Goal: Task Accomplishment & Management: Use online tool/utility

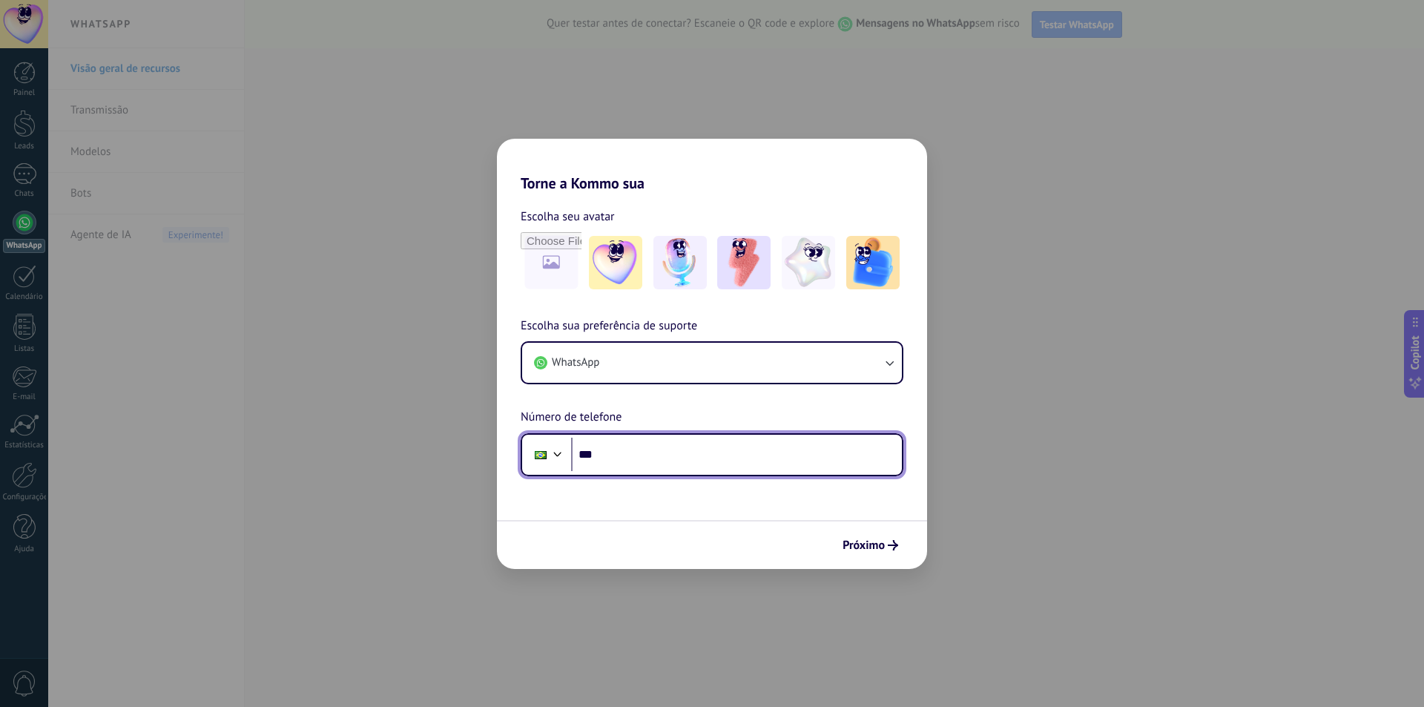
click at [718, 454] on input "***" at bounding box center [736, 455] width 331 height 34
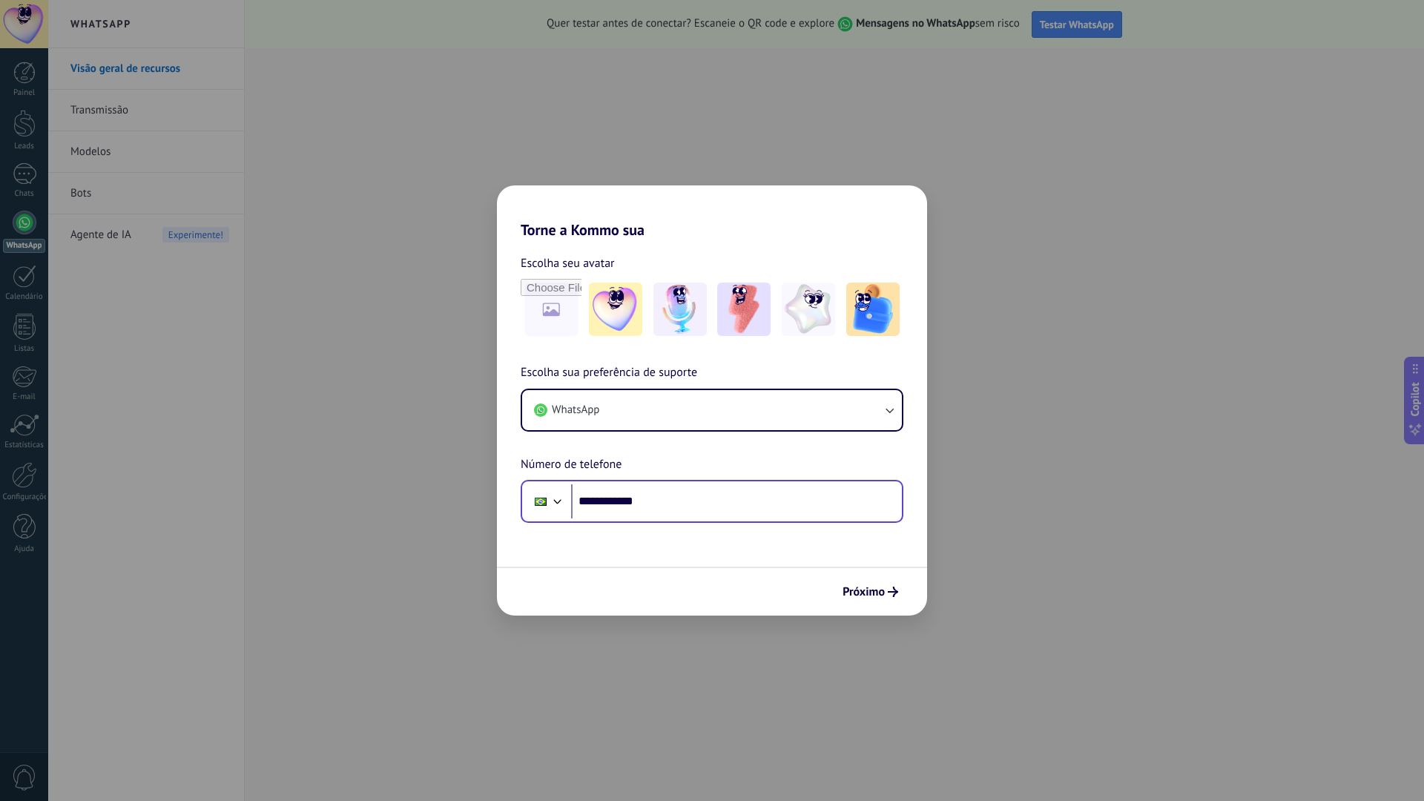
drag, startPoint x: 703, startPoint y: 472, endPoint x: 698, endPoint y: 489, distance: 17.8
click at [702, 472] on div "**********" at bounding box center [712, 442] width 430 height 159
click at [698, 491] on input "**********" at bounding box center [736, 501] width 331 height 34
type input "**********"
click at [865, 584] on button "Próximo" at bounding box center [870, 591] width 69 height 25
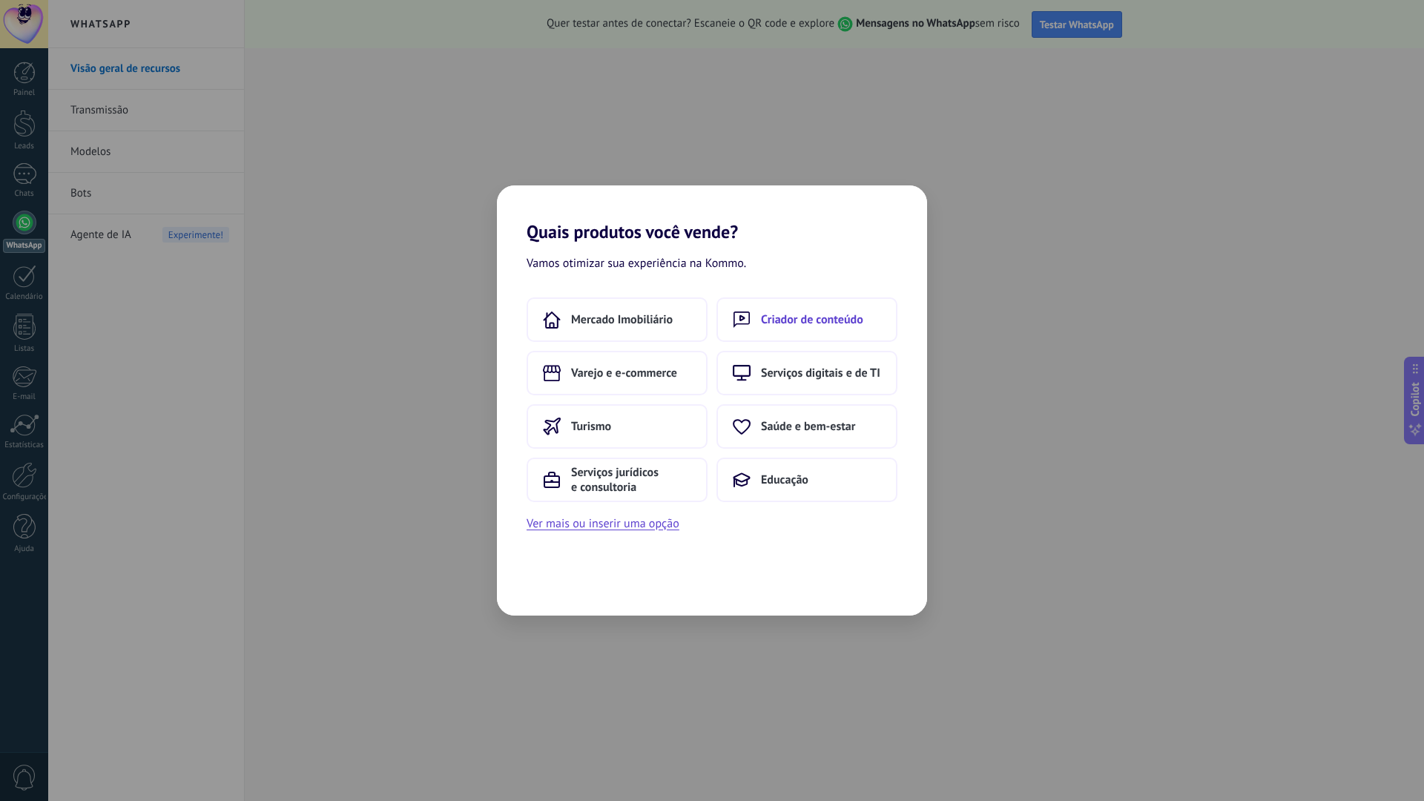
click at [788, 322] on span "Criador de conteúdo" at bounding box center [812, 319] width 102 height 15
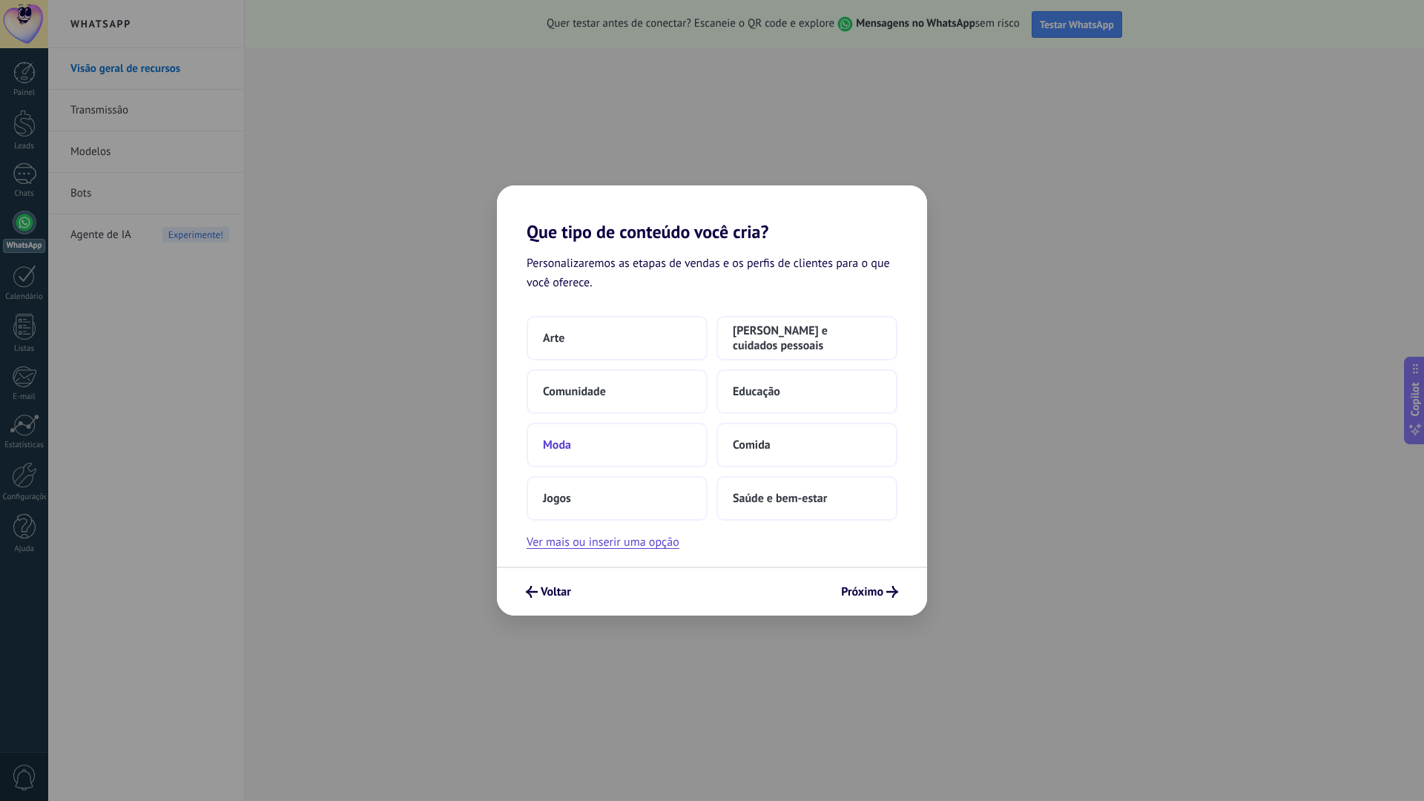
click at [567, 459] on button "Moda" at bounding box center [617, 445] width 181 height 44
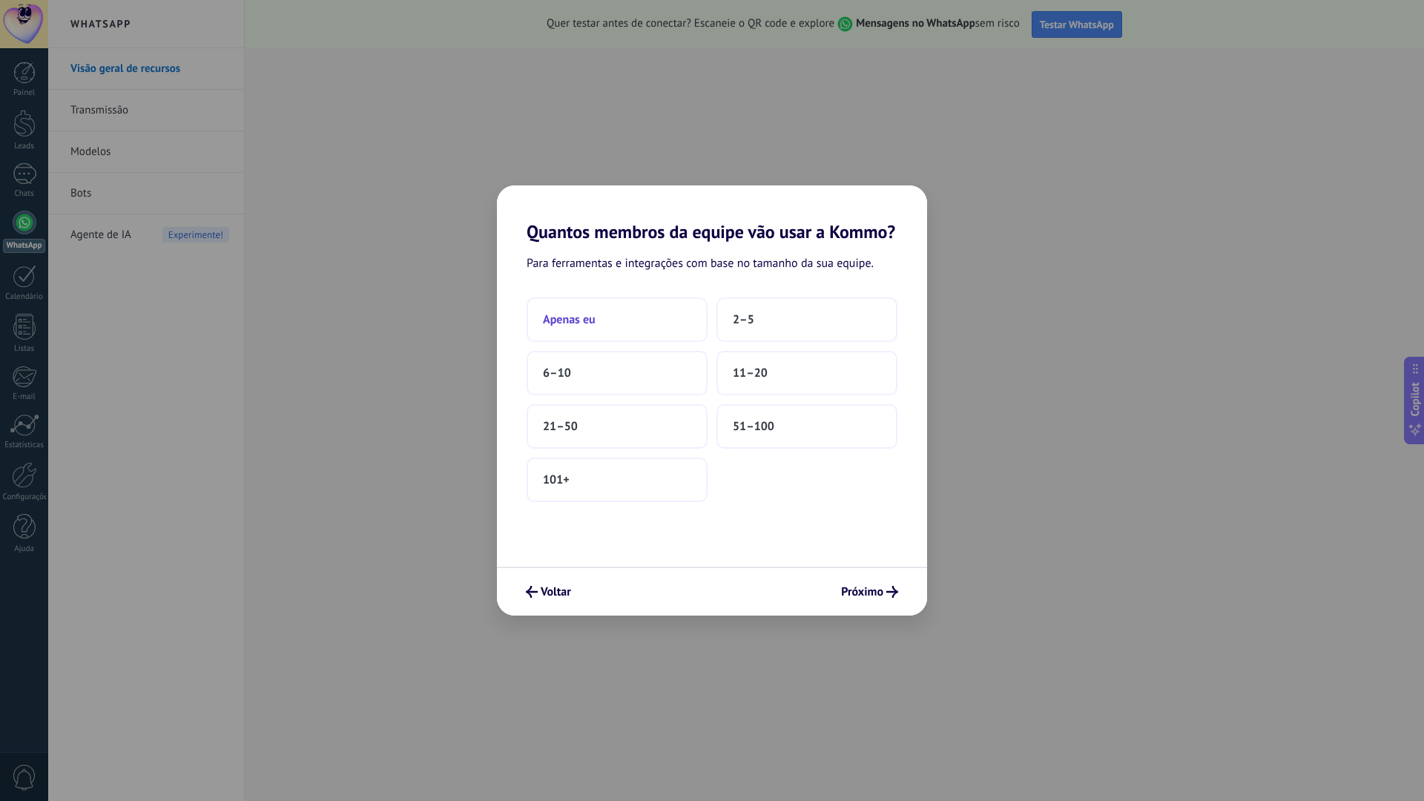
click at [604, 309] on button "Apenas eu" at bounding box center [617, 319] width 181 height 44
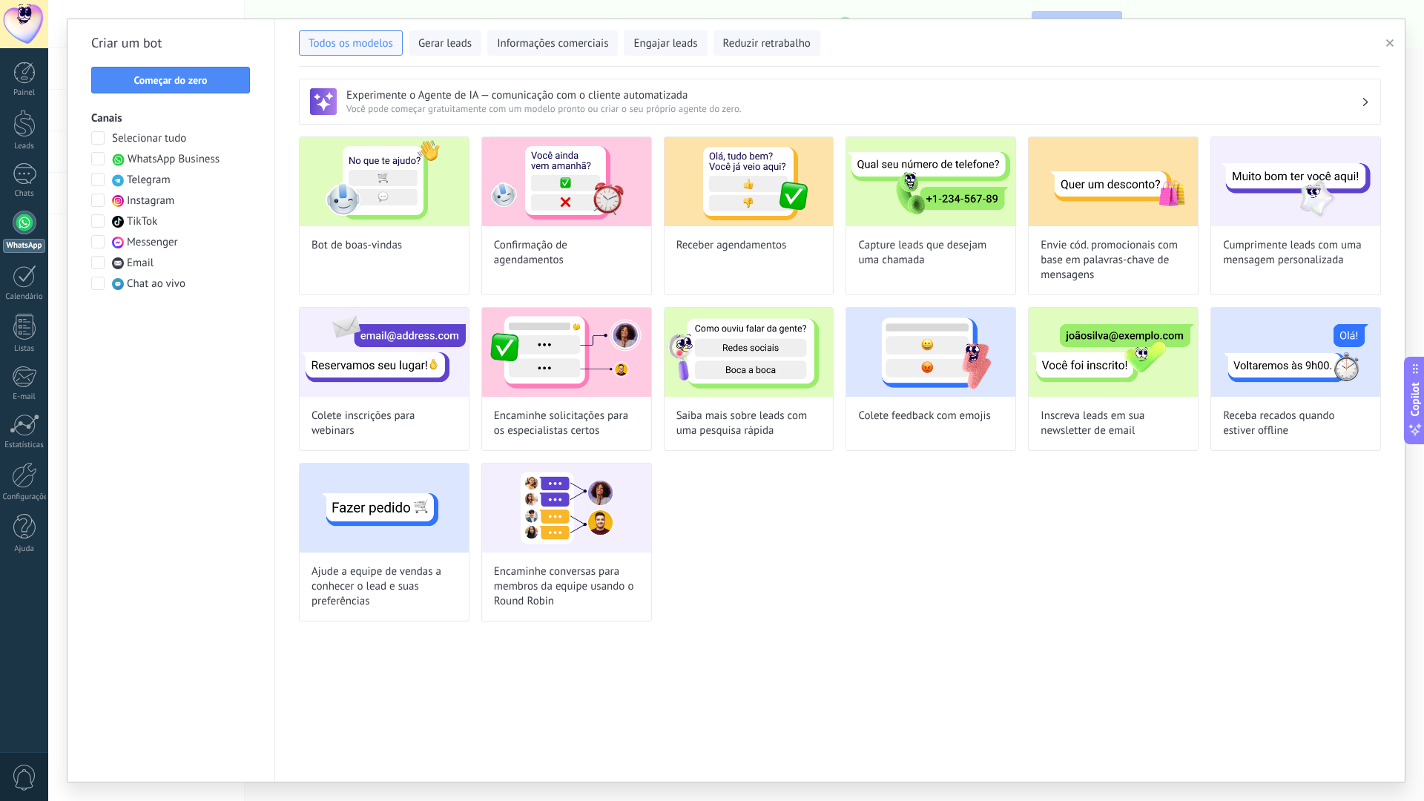
click at [167, 156] on span "WhatsApp Business" at bounding box center [174, 159] width 92 height 15
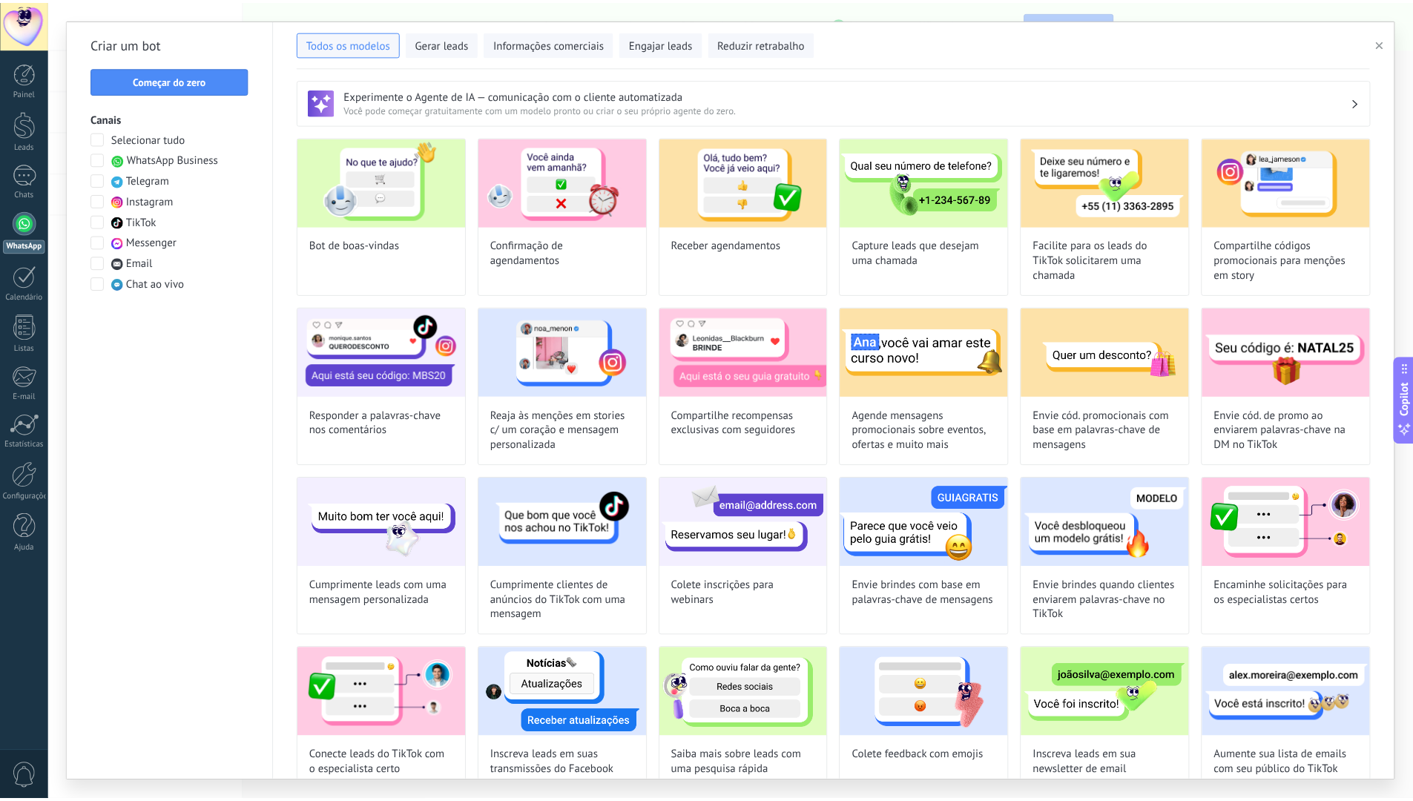
scroll to position [74, 0]
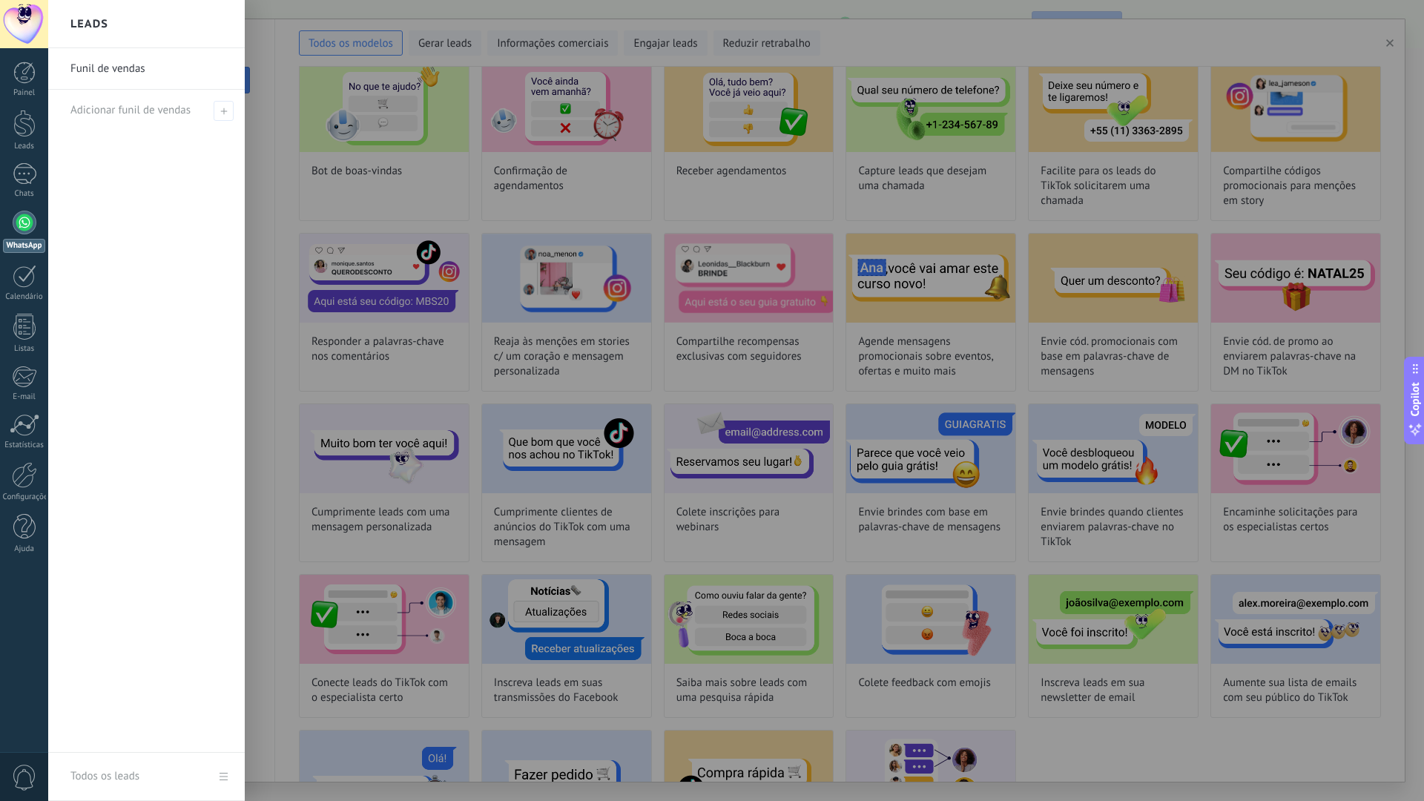
click at [22, 227] on div at bounding box center [25, 223] width 24 height 24
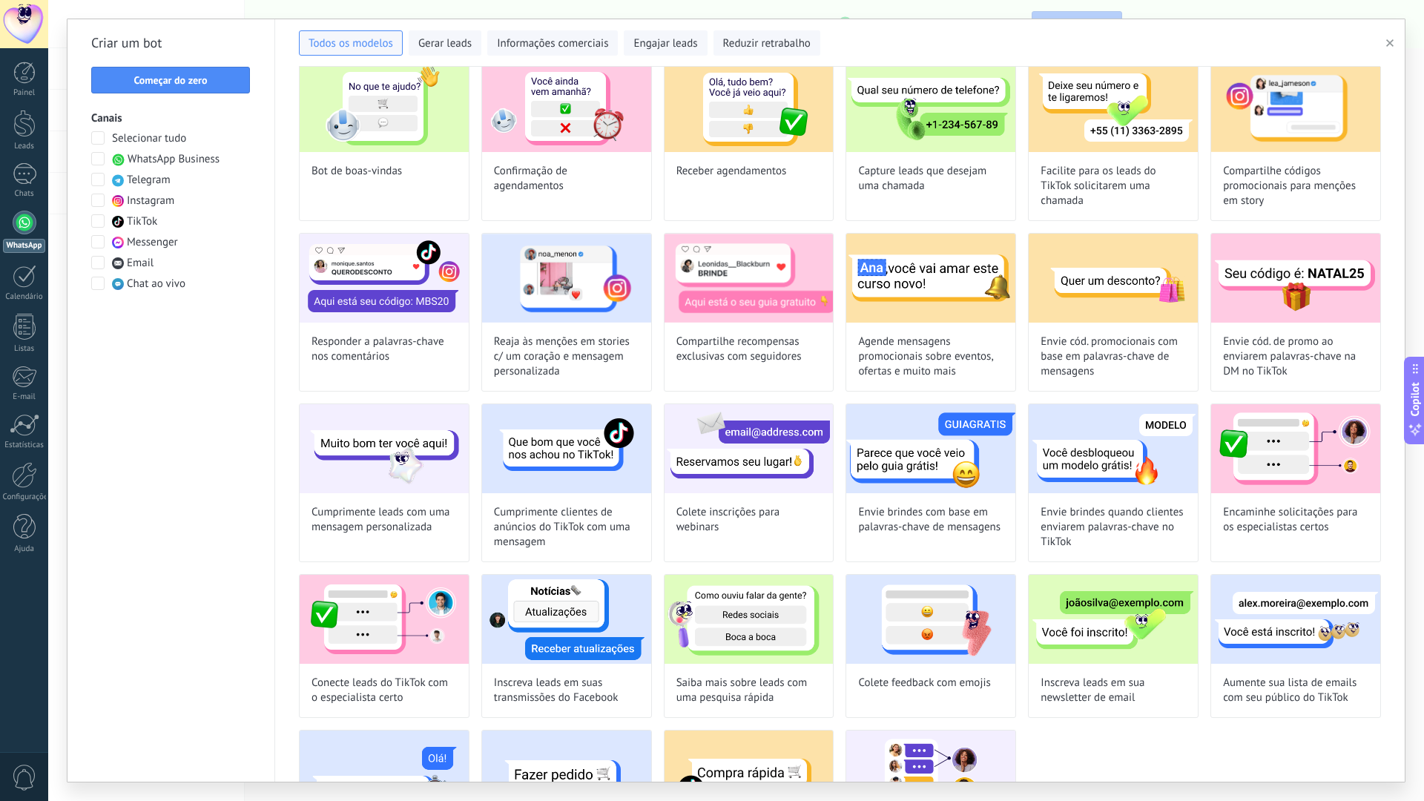
click at [23, 229] on div at bounding box center [25, 223] width 24 height 24
click at [192, 77] on span "Começar do zero" at bounding box center [169, 80] width 73 height 10
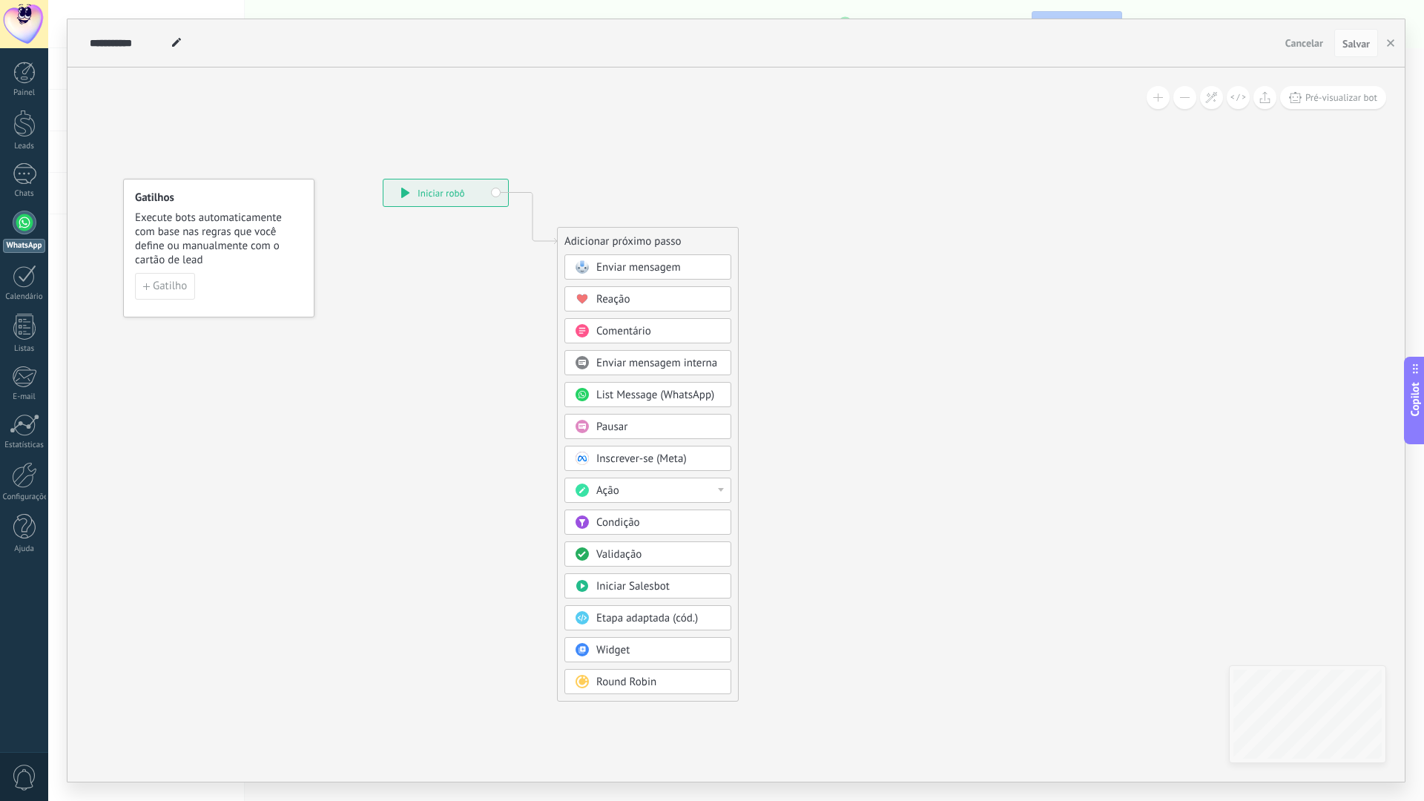
click at [412, 200] on div "**********" at bounding box center [445, 192] width 125 height 27
click at [435, 190] on div "**********" at bounding box center [445, 192] width 125 height 27
click at [1399, 46] on button "button" at bounding box center [1390, 43] width 22 height 28
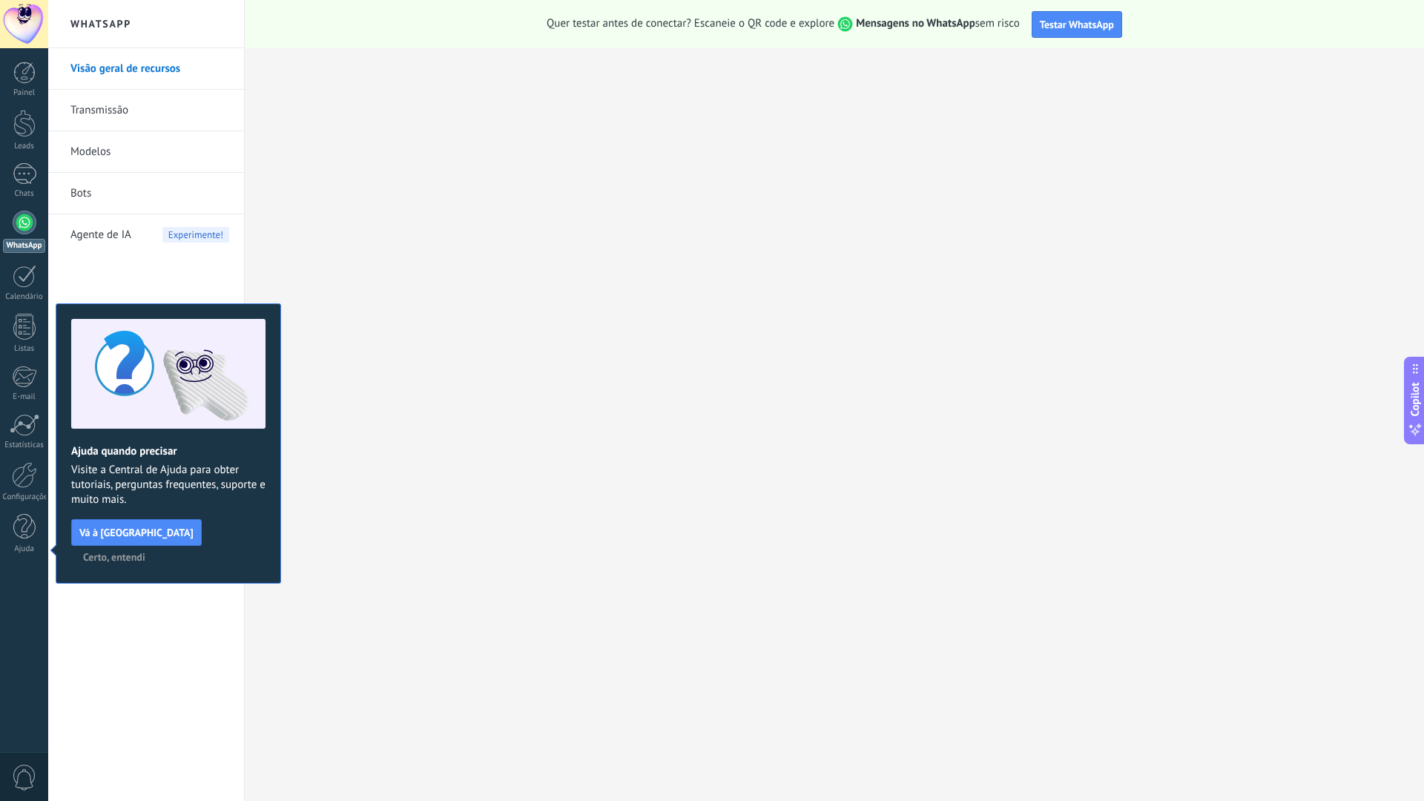
drag, startPoint x: 148, startPoint y: 611, endPoint x: 145, endPoint y: 587, distance: 23.8
click at [148, 612] on div "Visão geral de recursos Transmissão Modelos Bots Agente de IA Experimente!" at bounding box center [146, 424] width 196 height 753
click at [22, 238] on link "WhatsApp" at bounding box center [24, 232] width 48 height 42
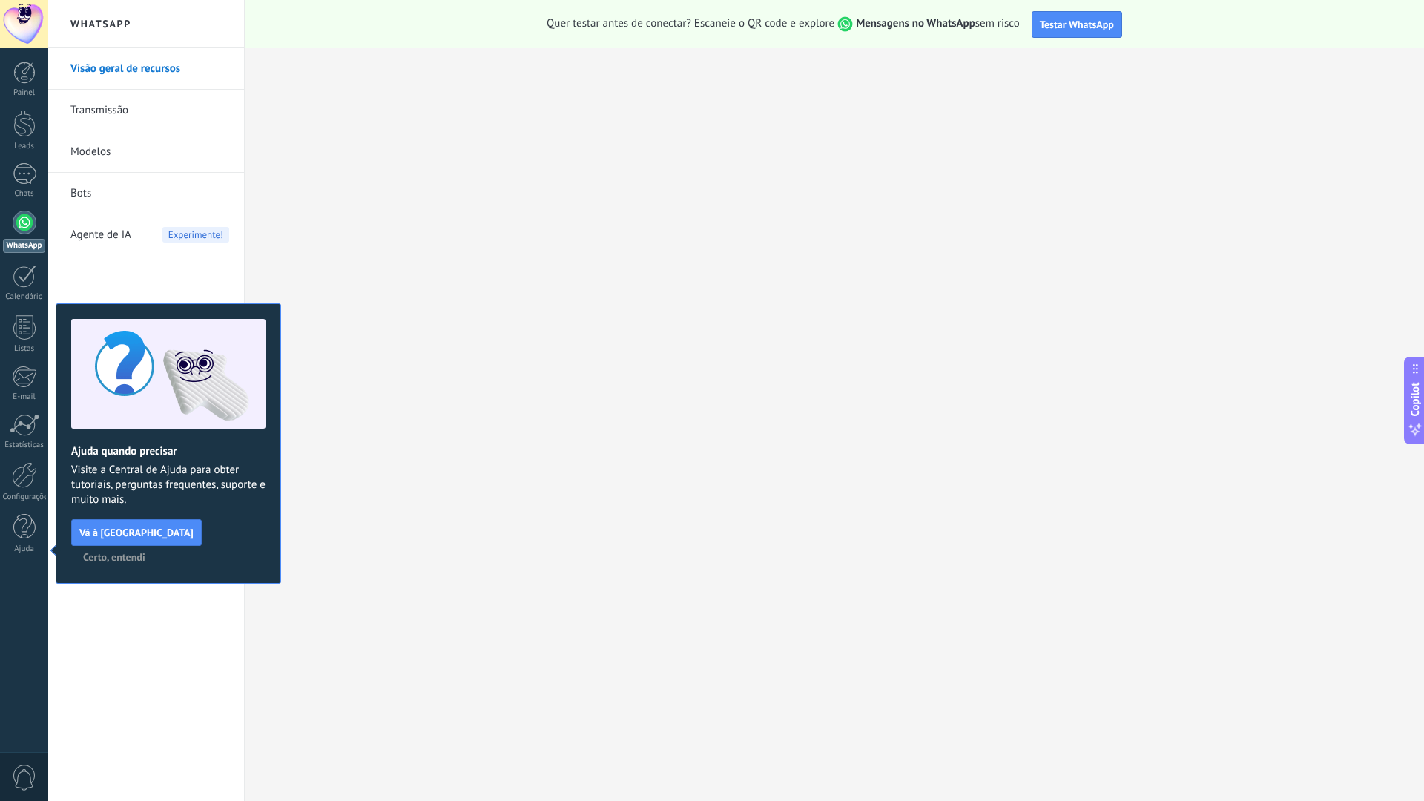
click at [145, 552] on span "Certo, entendi" at bounding box center [114, 557] width 62 height 10
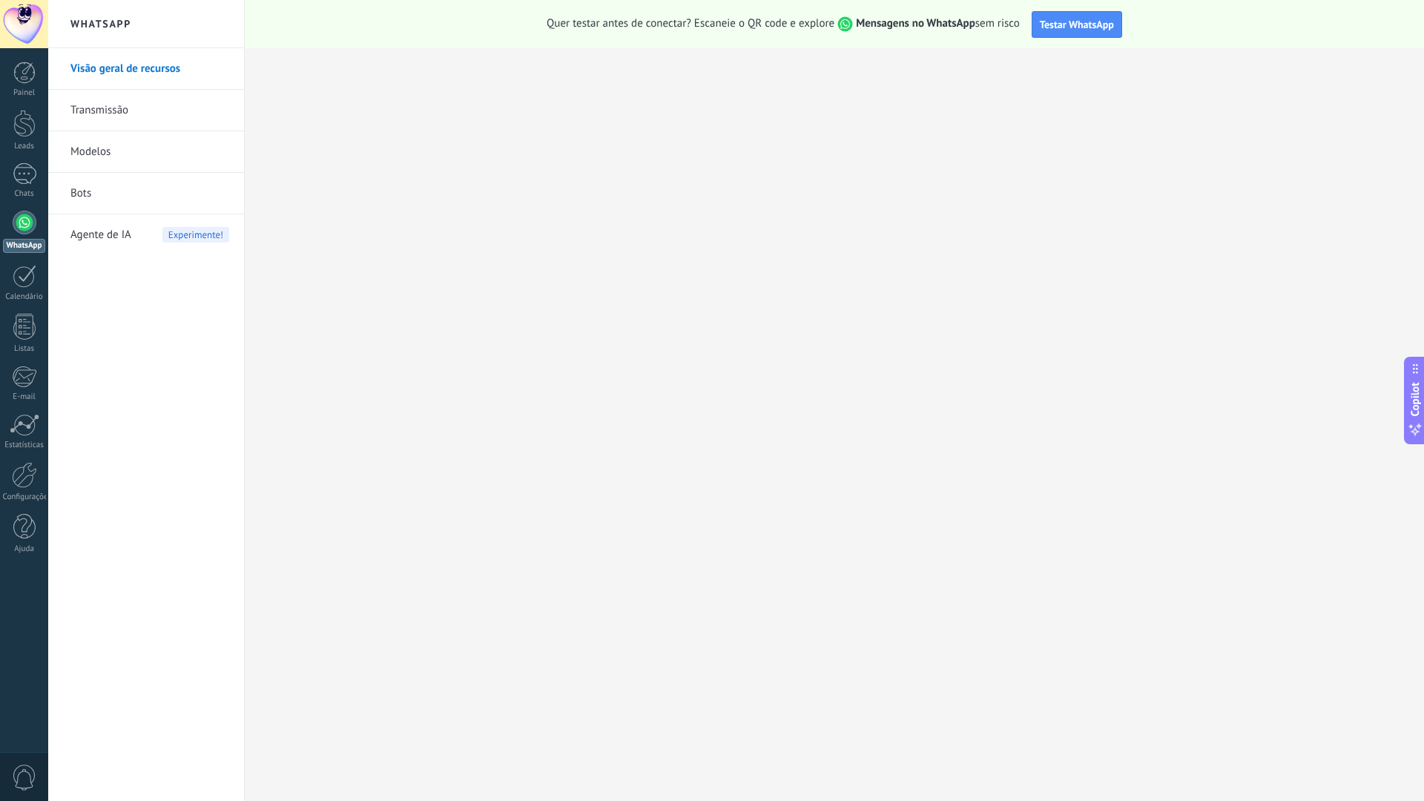
click at [30, 233] on link "WhatsApp" at bounding box center [24, 232] width 48 height 42
click at [15, 79] on div at bounding box center [24, 73] width 22 height 22
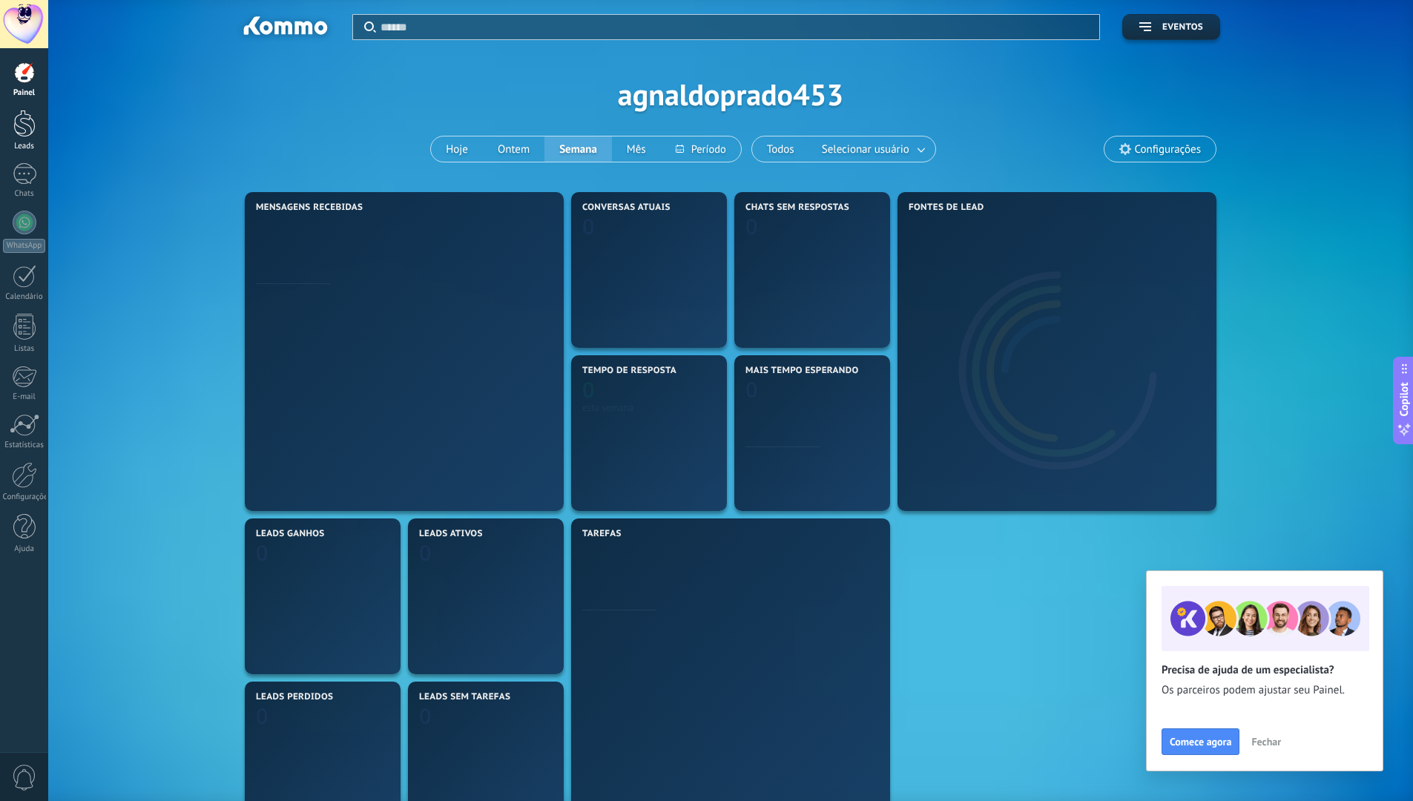
click at [24, 124] on div at bounding box center [24, 123] width 22 height 27
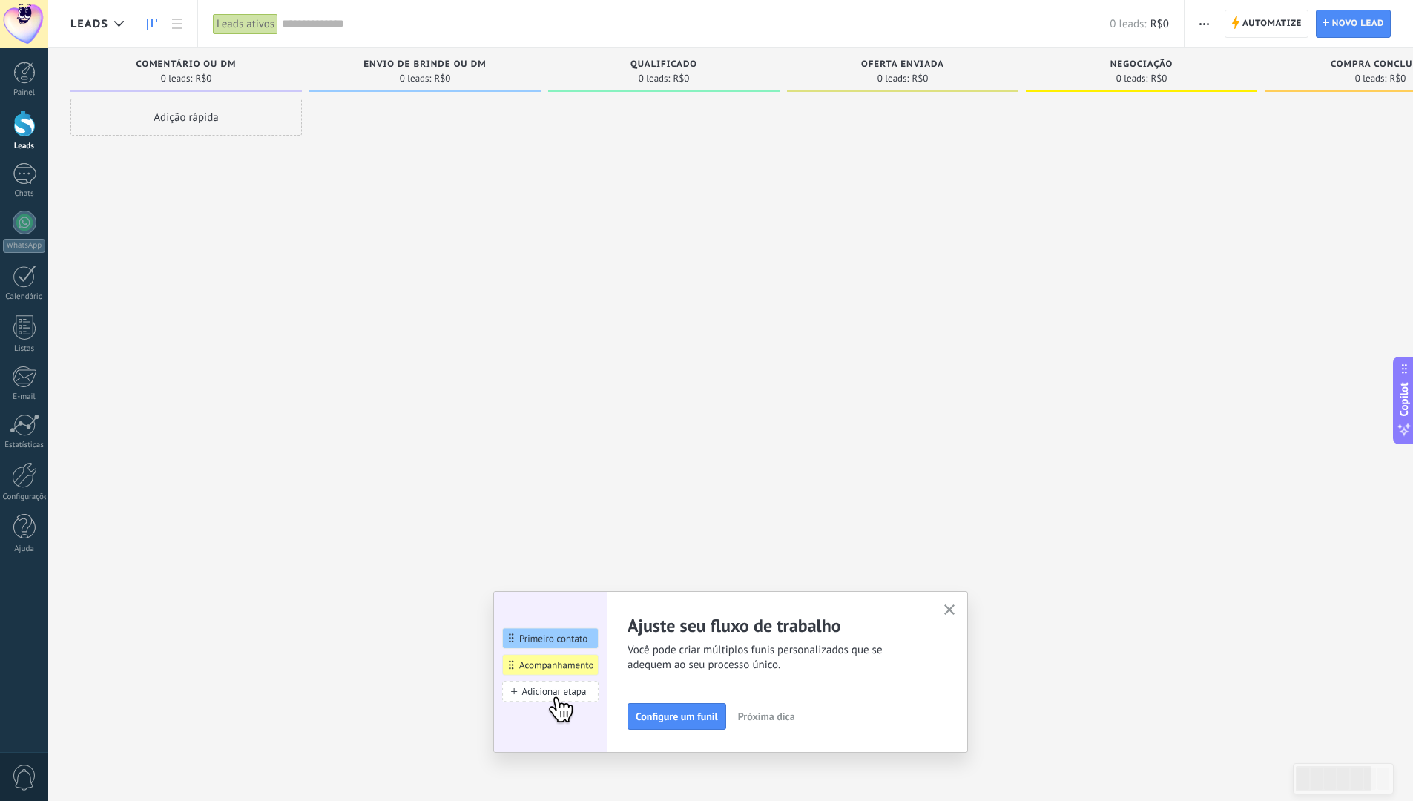
click at [946, 601] on button "button" at bounding box center [949, 611] width 19 height 20
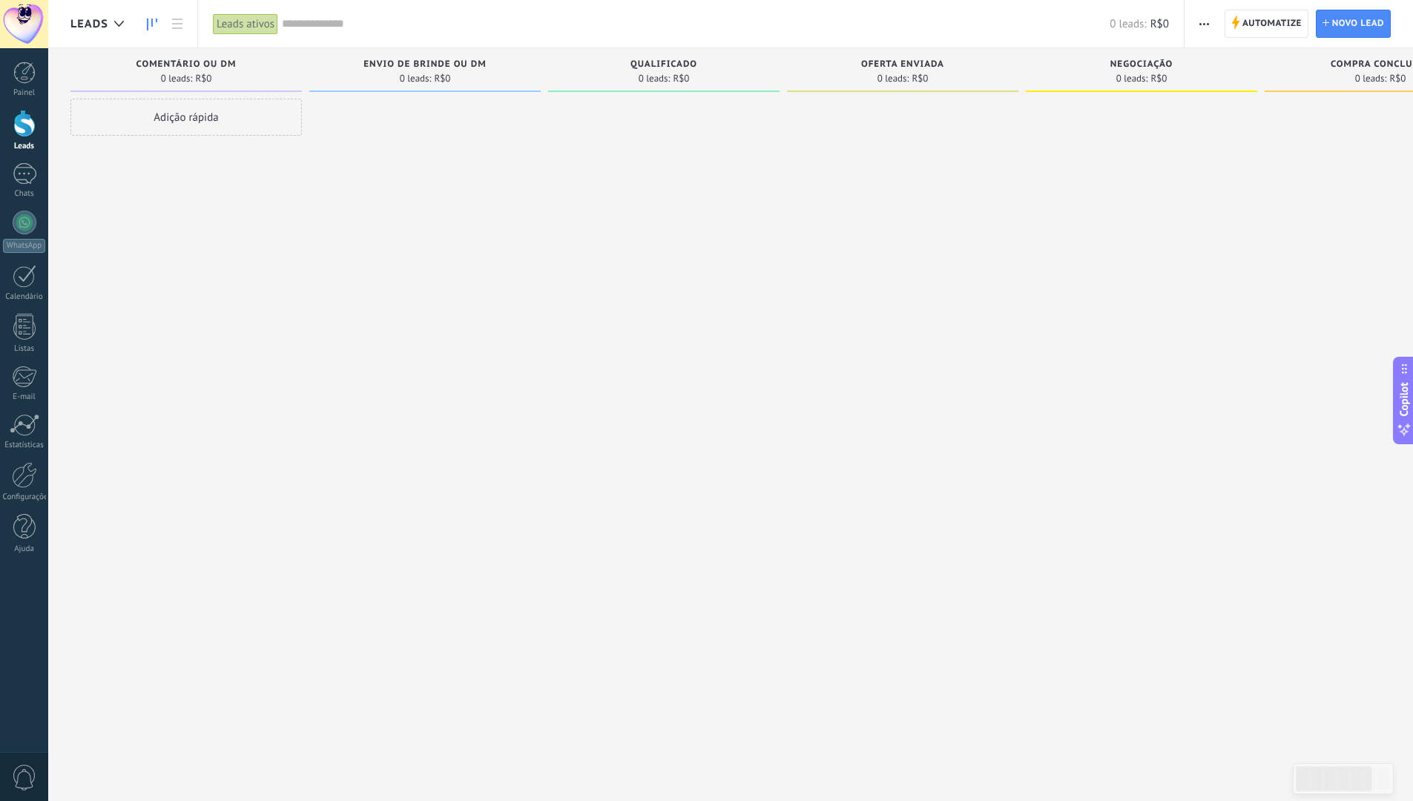
click at [284, 130] on div "Adição rápida" at bounding box center [185, 117] width 231 height 37
click at [400, 188] on div at bounding box center [424, 402] width 231 height 607
click at [23, 96] on div "Painel" at bounding box center [24, 93] width 43 height 10
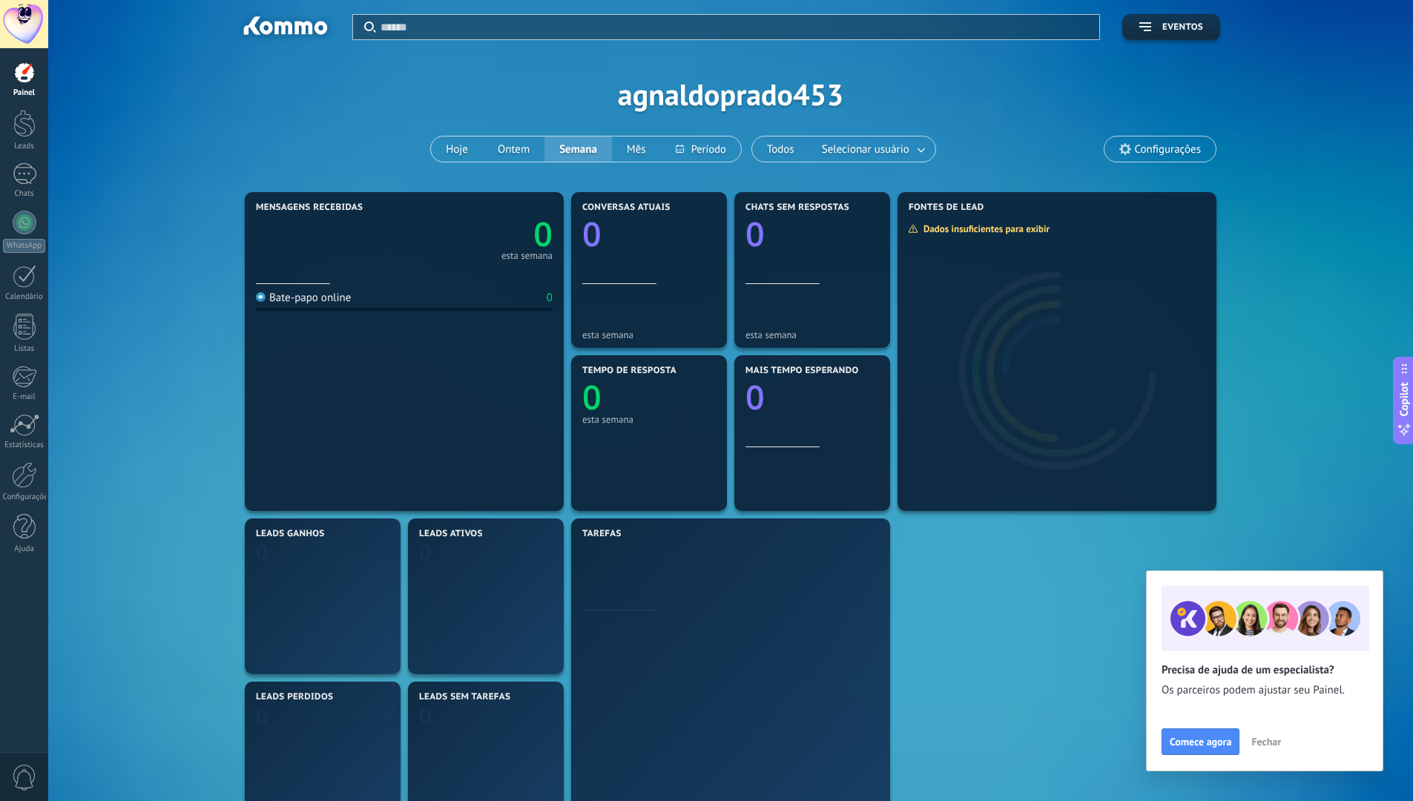
click at [33, 32] on div at bounding box center [24, 24] width 48 height 48
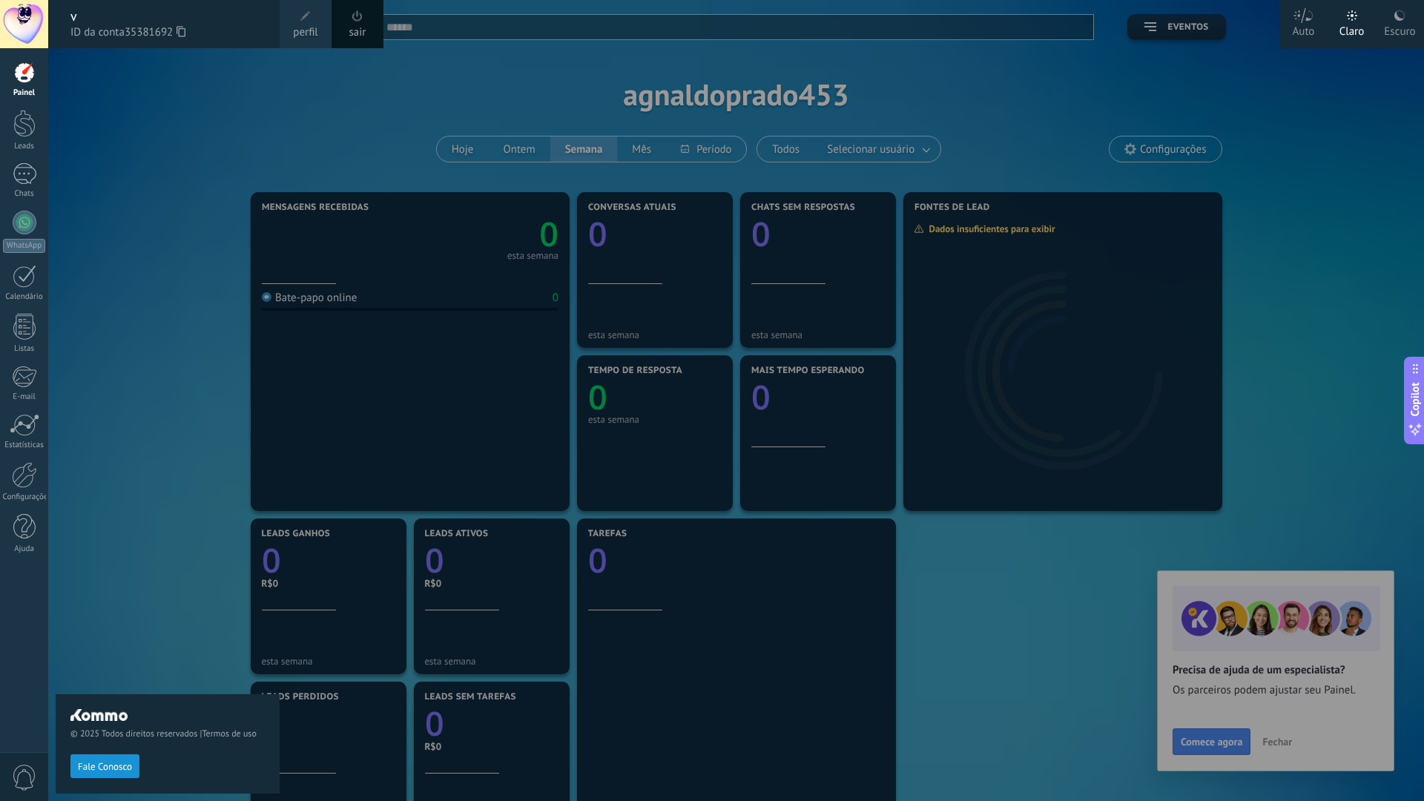
click at [101, 115] on div "© 2025 Todos direitos reservados | Termos de uso Fale Conosco" at bounding box center [168, 424] width 224 height 753
click at [10, 113] on link "Leads" at bounding box center [24, 131] width 48 height 42
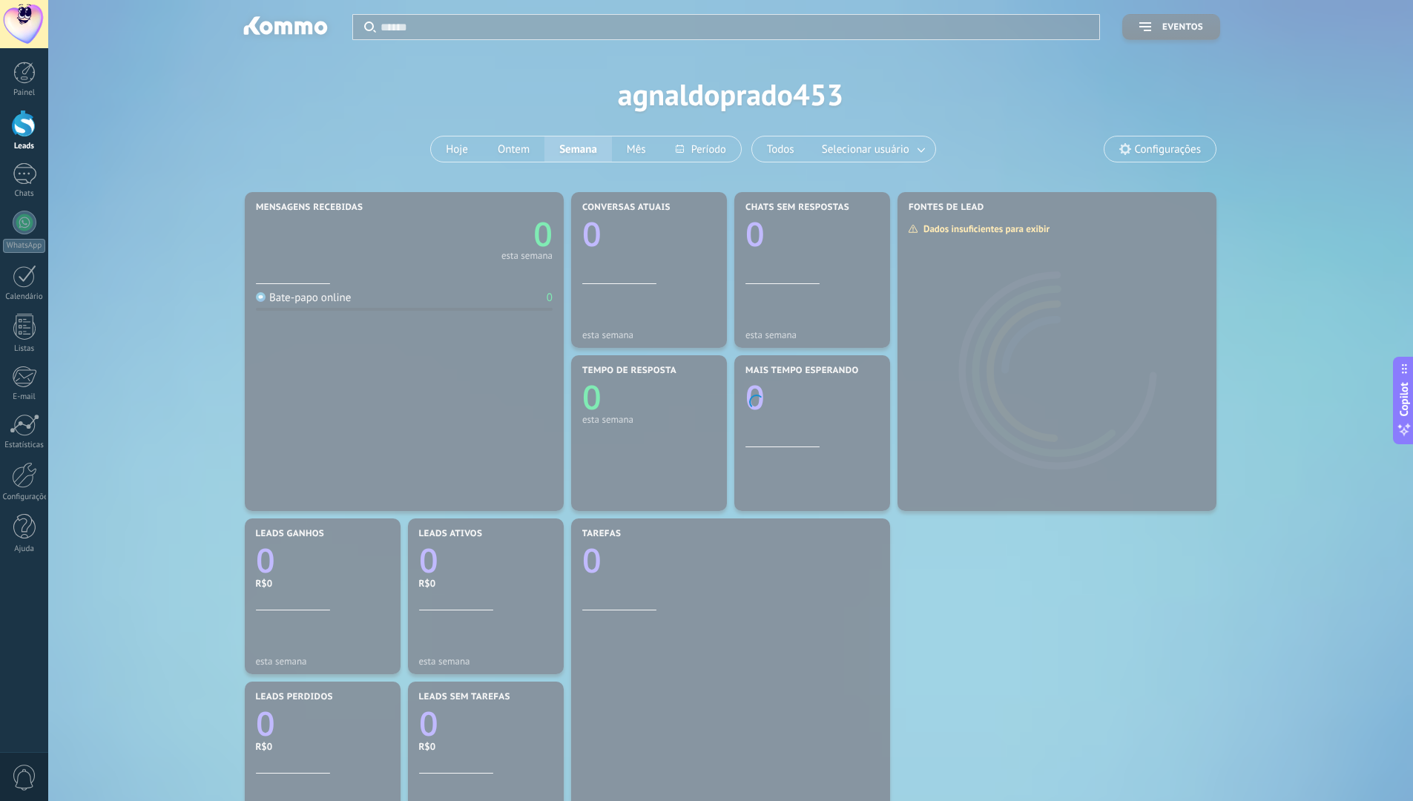
click at [27, 162] on div "Painel Leads Chats WhatsApp Clientes" at bounding box center [24, 315] width 48 height 507
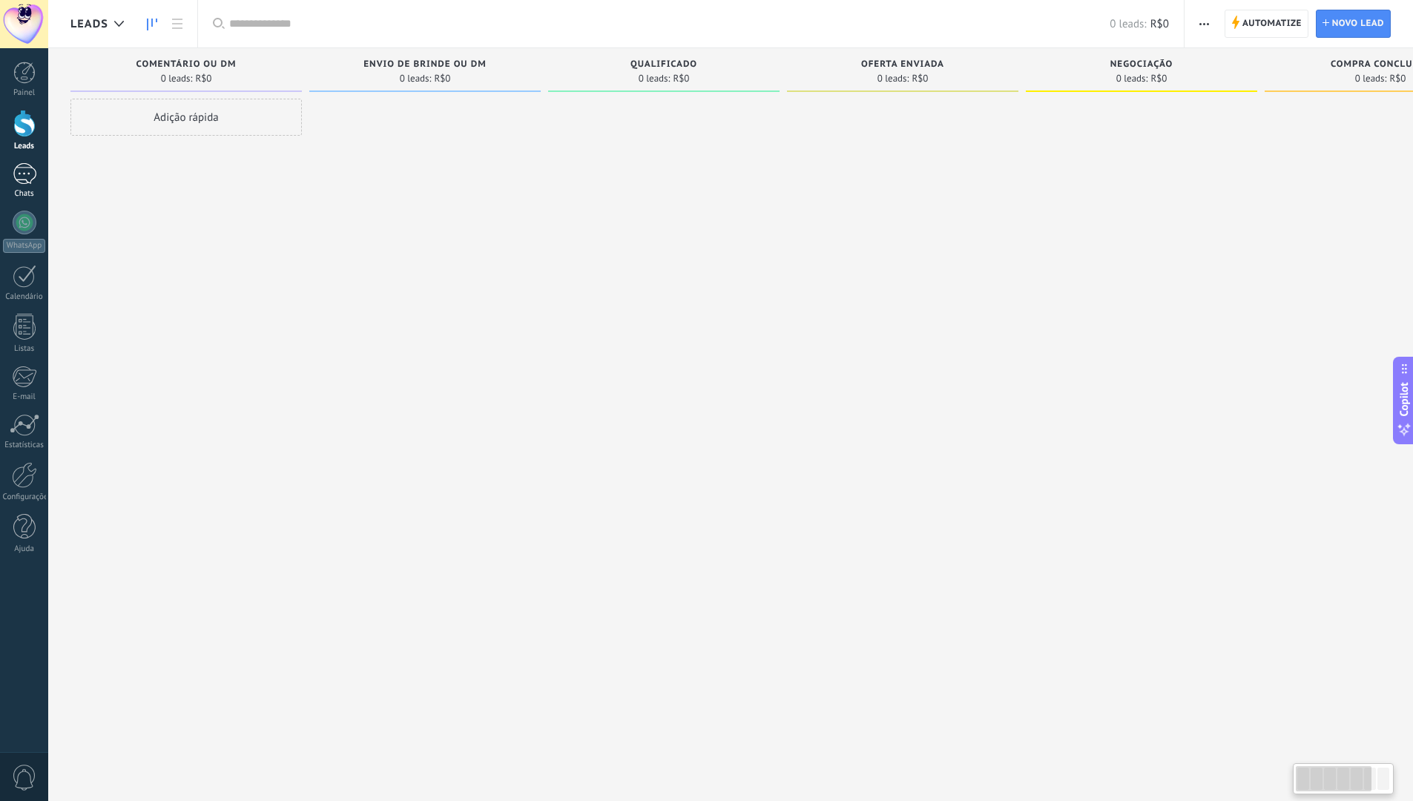
click at [27, 174] on div at bounding box center [25, 174] width 24 height 22
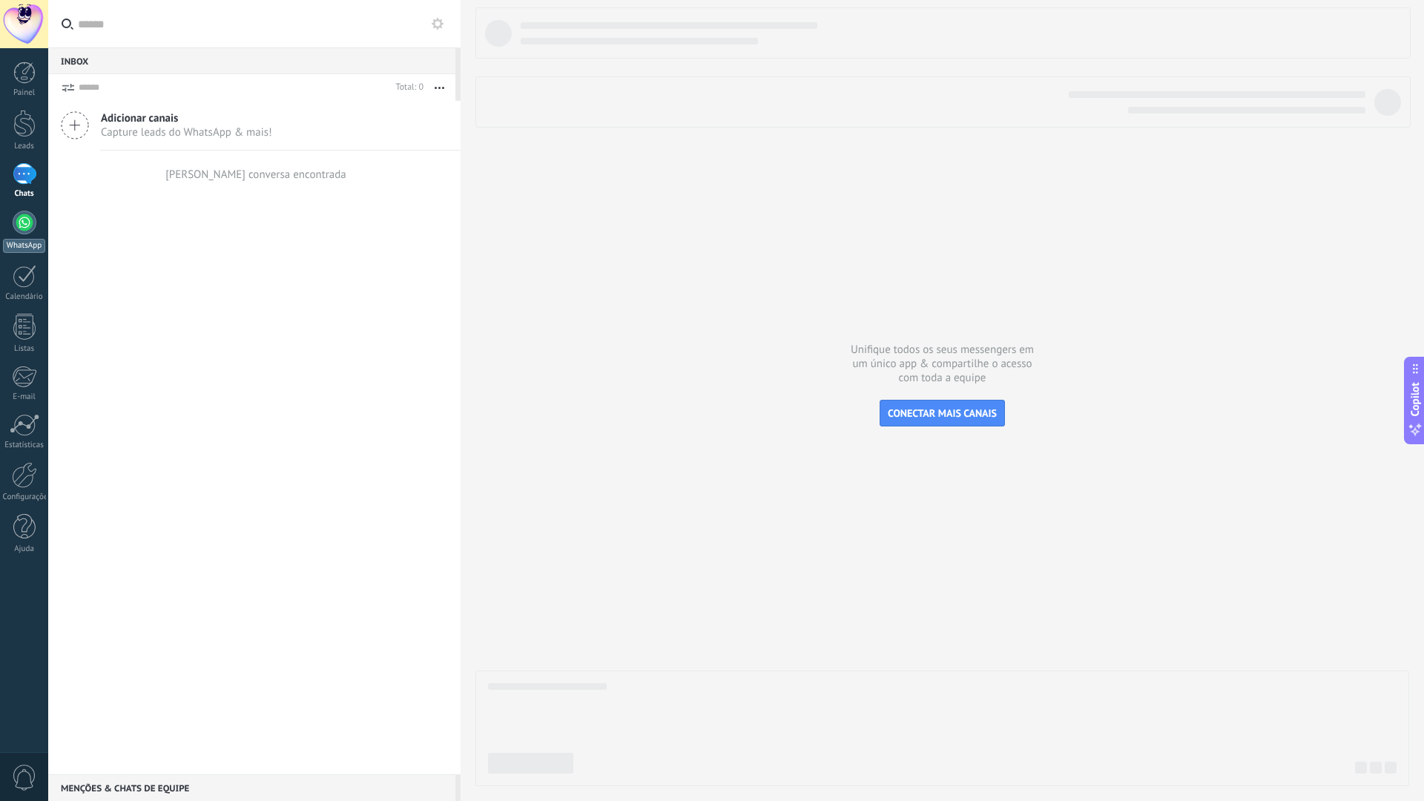
click at [22, 231] on div at bounding box center [25, 223] width 24 height 24
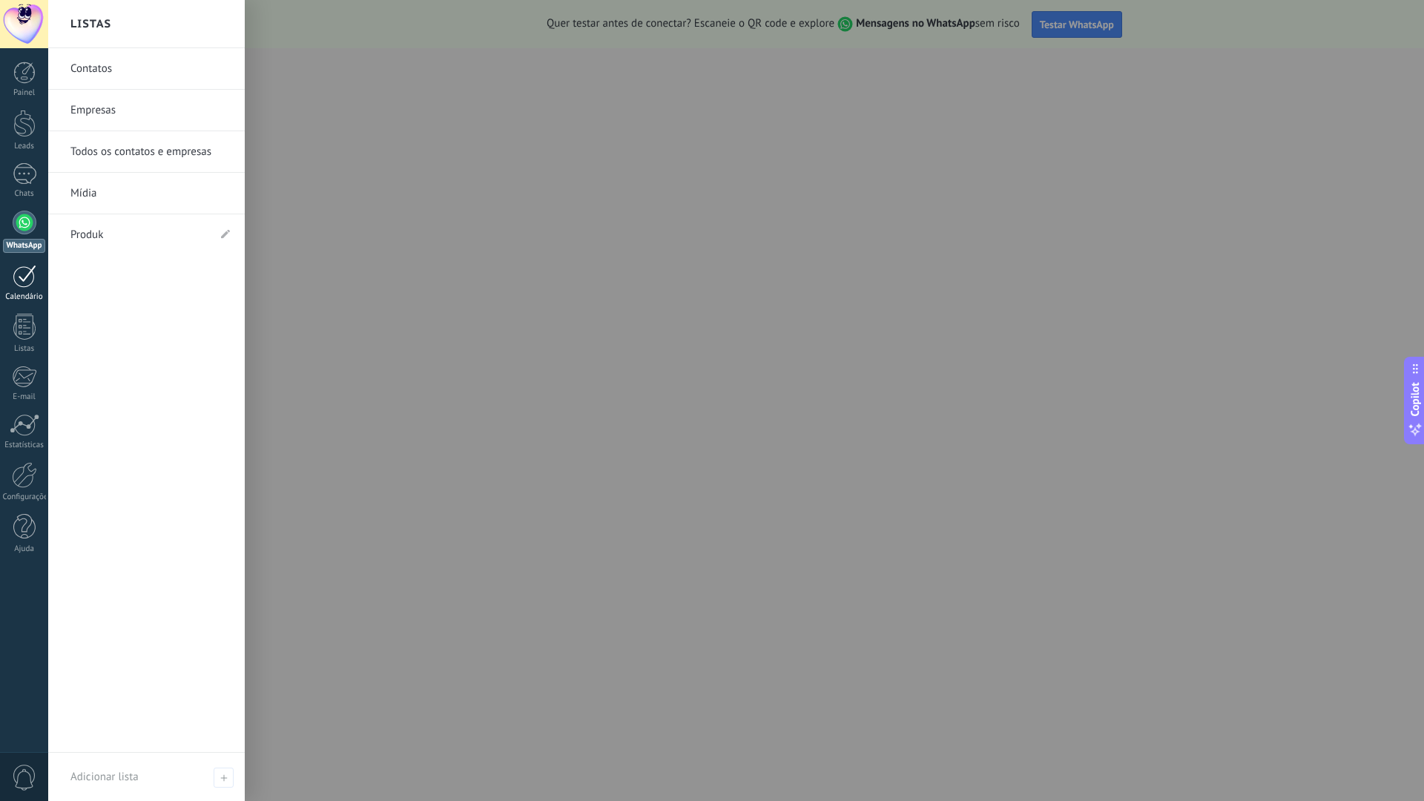
click at [27, 291] on link "Calendário" at bounding box center [24, 283] width 48 height 37
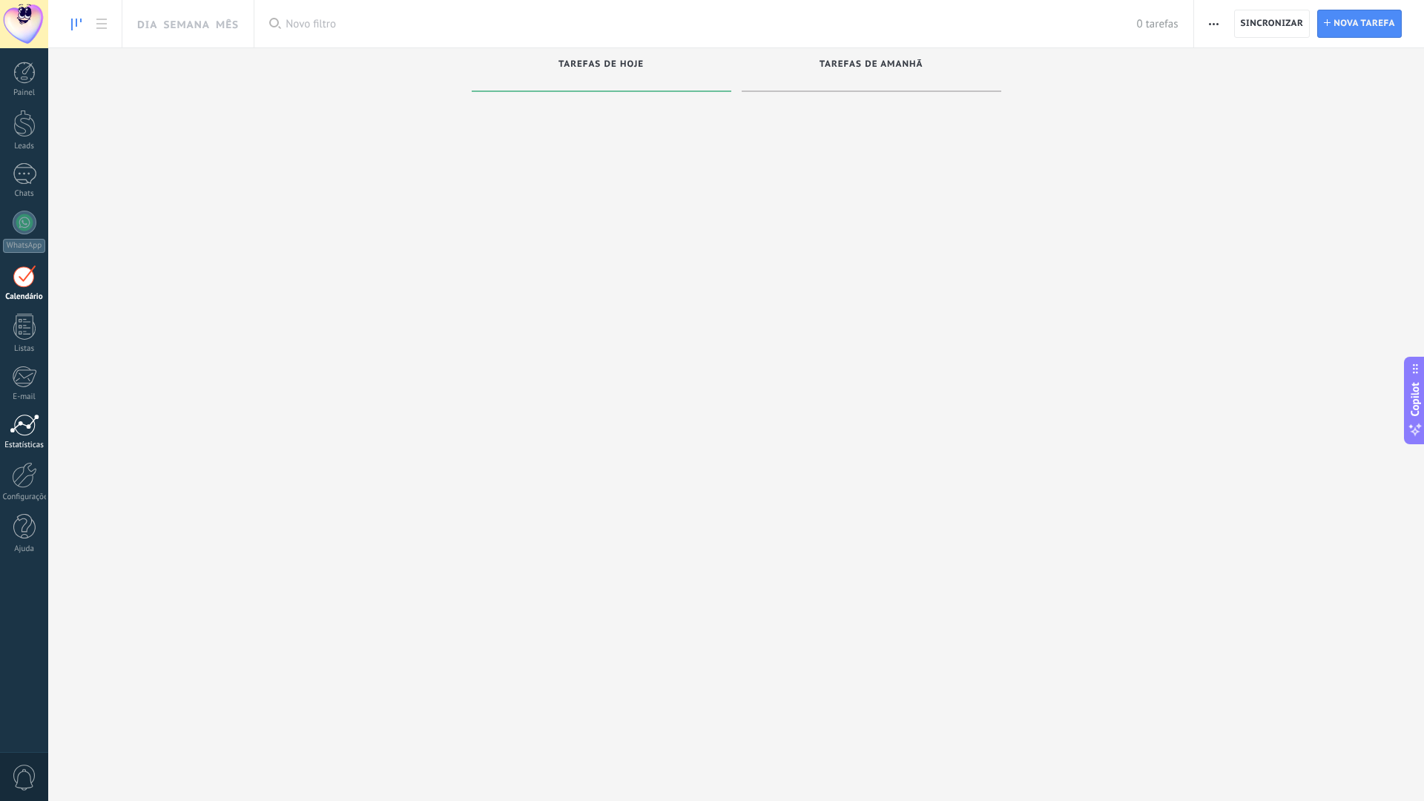
click at [22, 438] on link "Estatísticas" at bounding box center [24, 432] width 48 height 36
